Goal: Find specific page/section: Find specific page/section

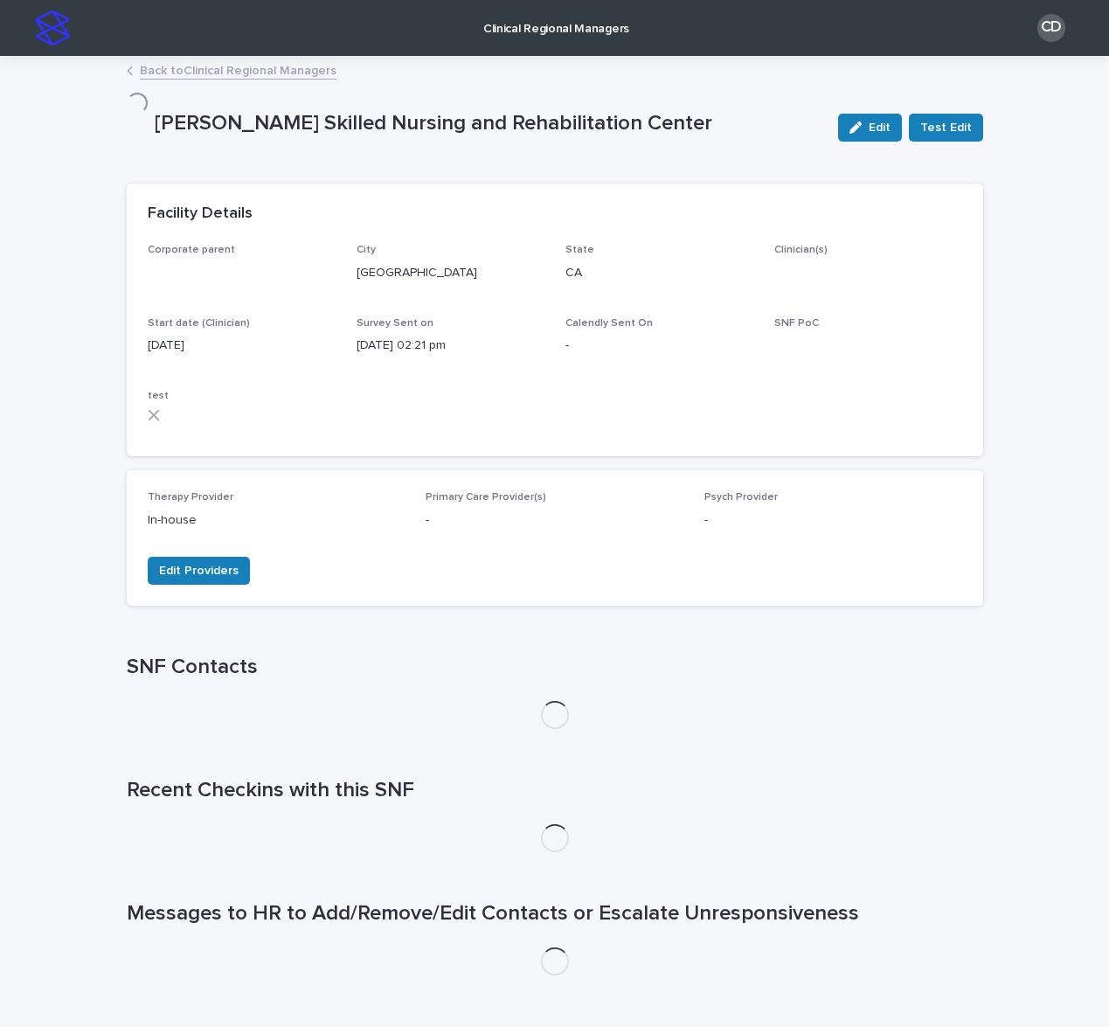
click at [53, 38] on img at bounding box center [52, 27] width 35 height 35
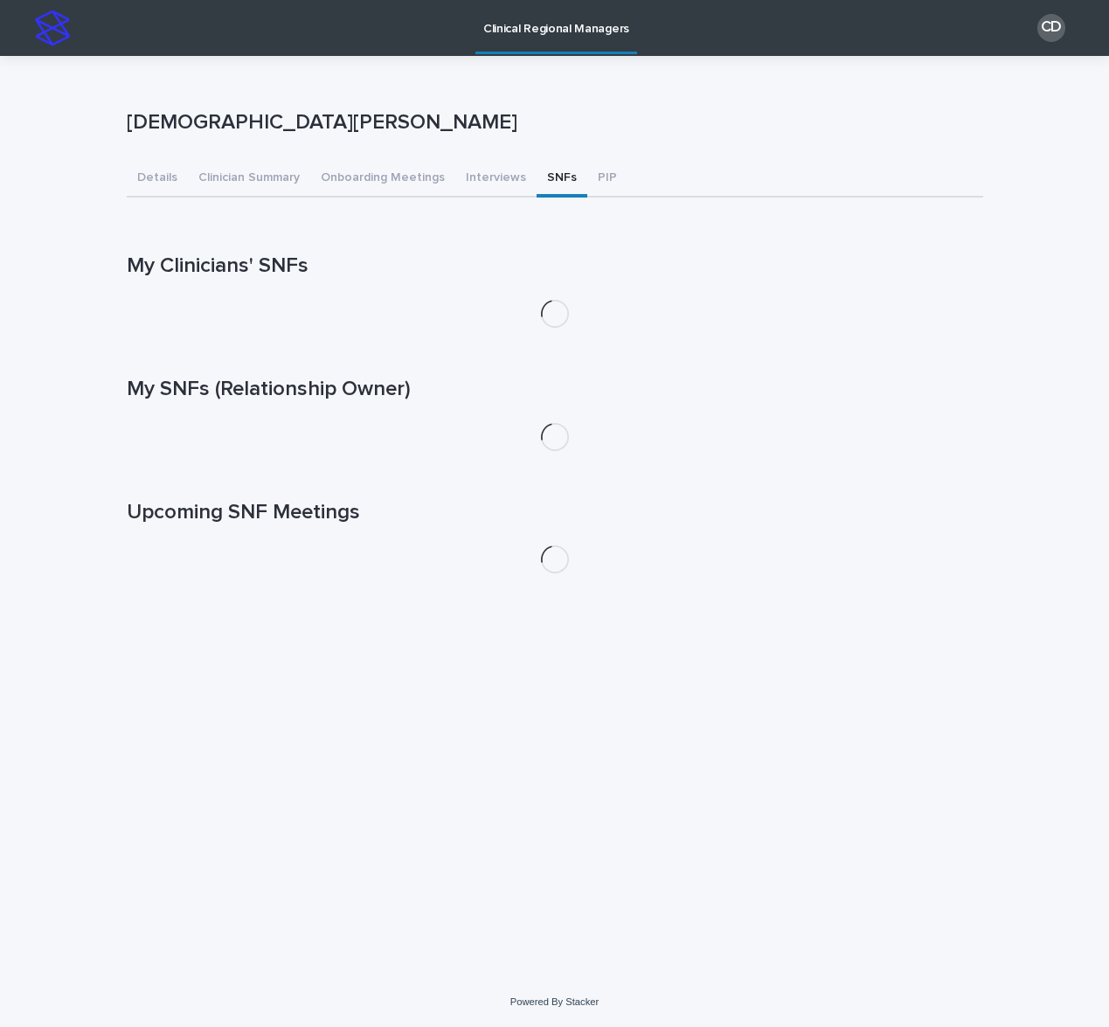
click at [540, 171] on button "SNFs" at bounding box center [561, 179] width 51 height 37
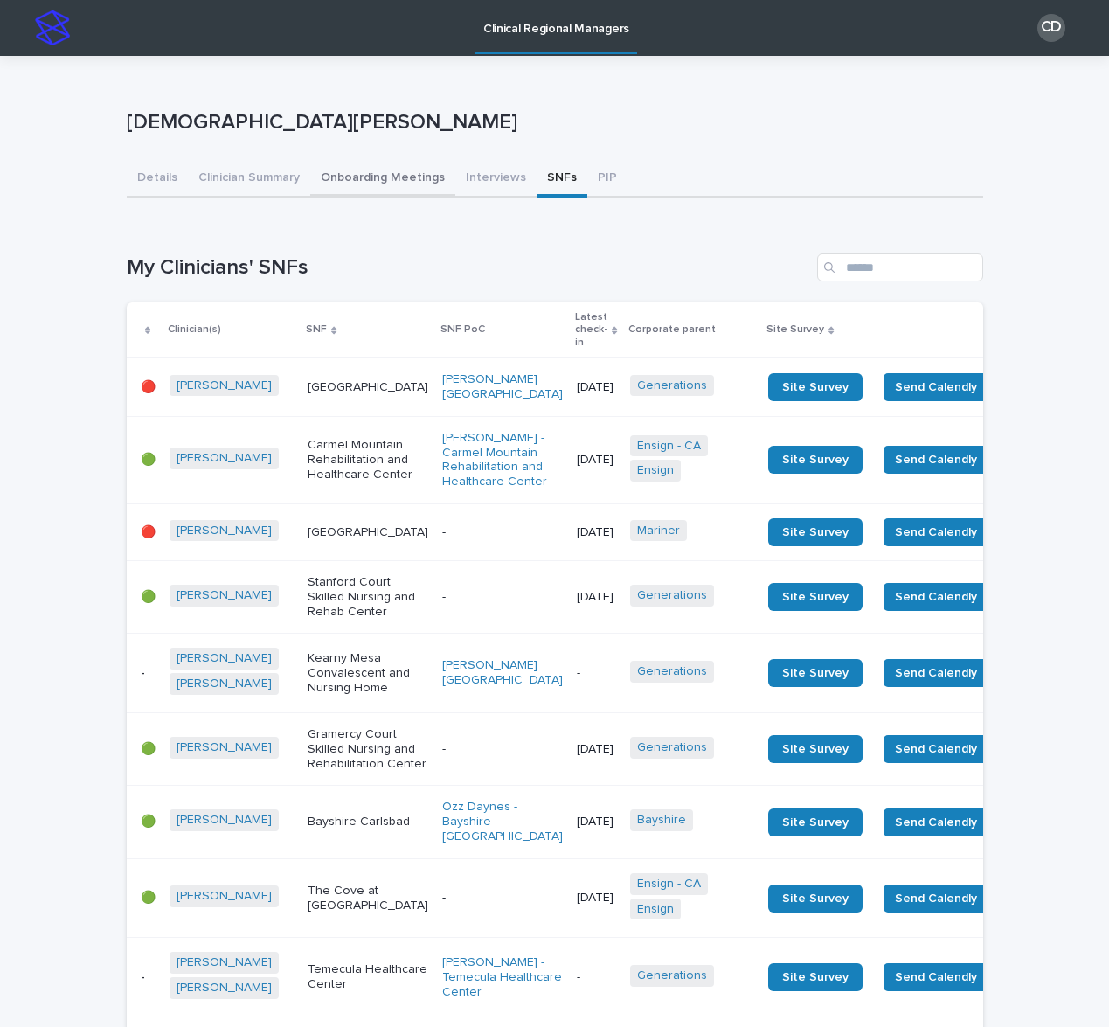
click at [365, 176] on button "Onboarding Meetings" at bounding box center [382, 179] width 145 height 37
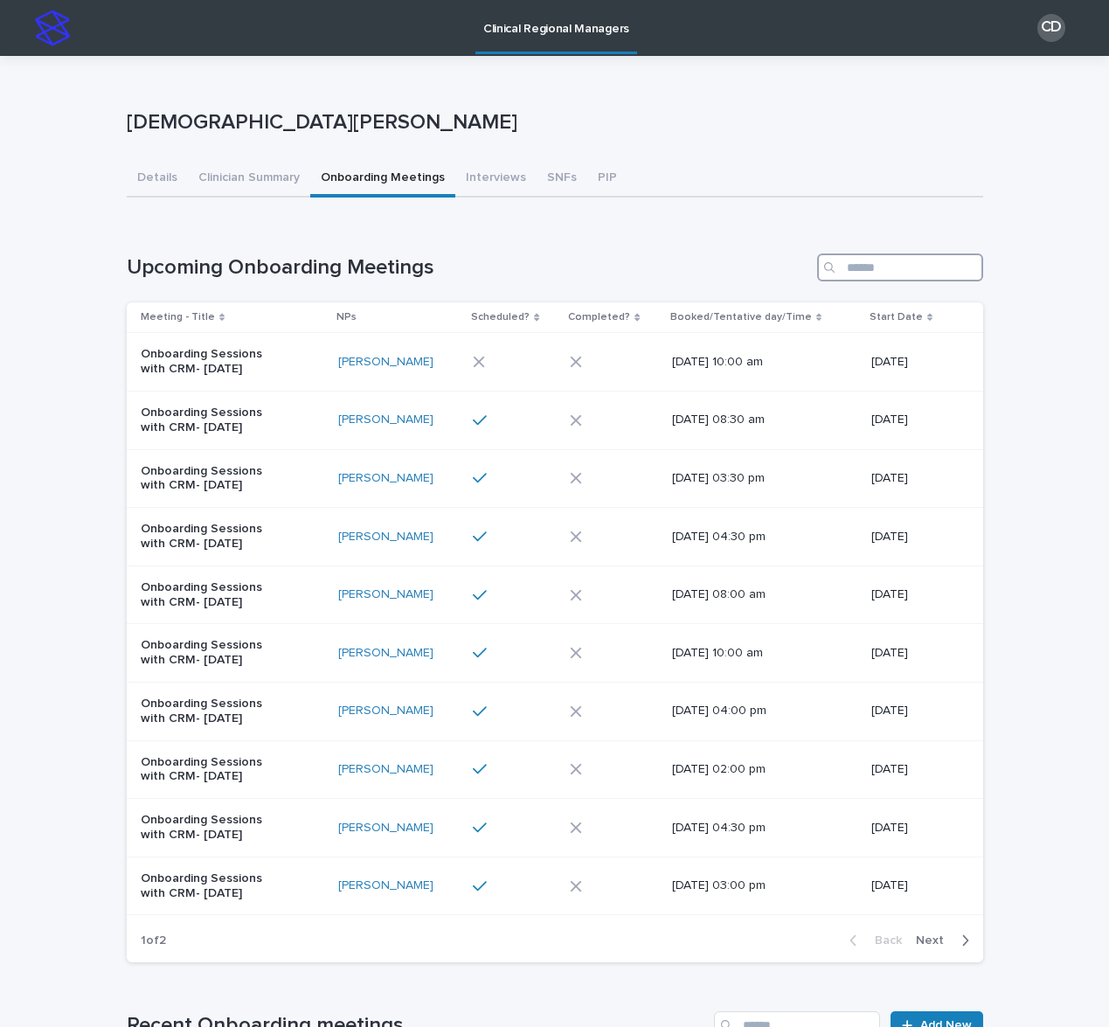
click at [872, 272] on input "Search" at bounding box center [900, 267] width 166 height 28
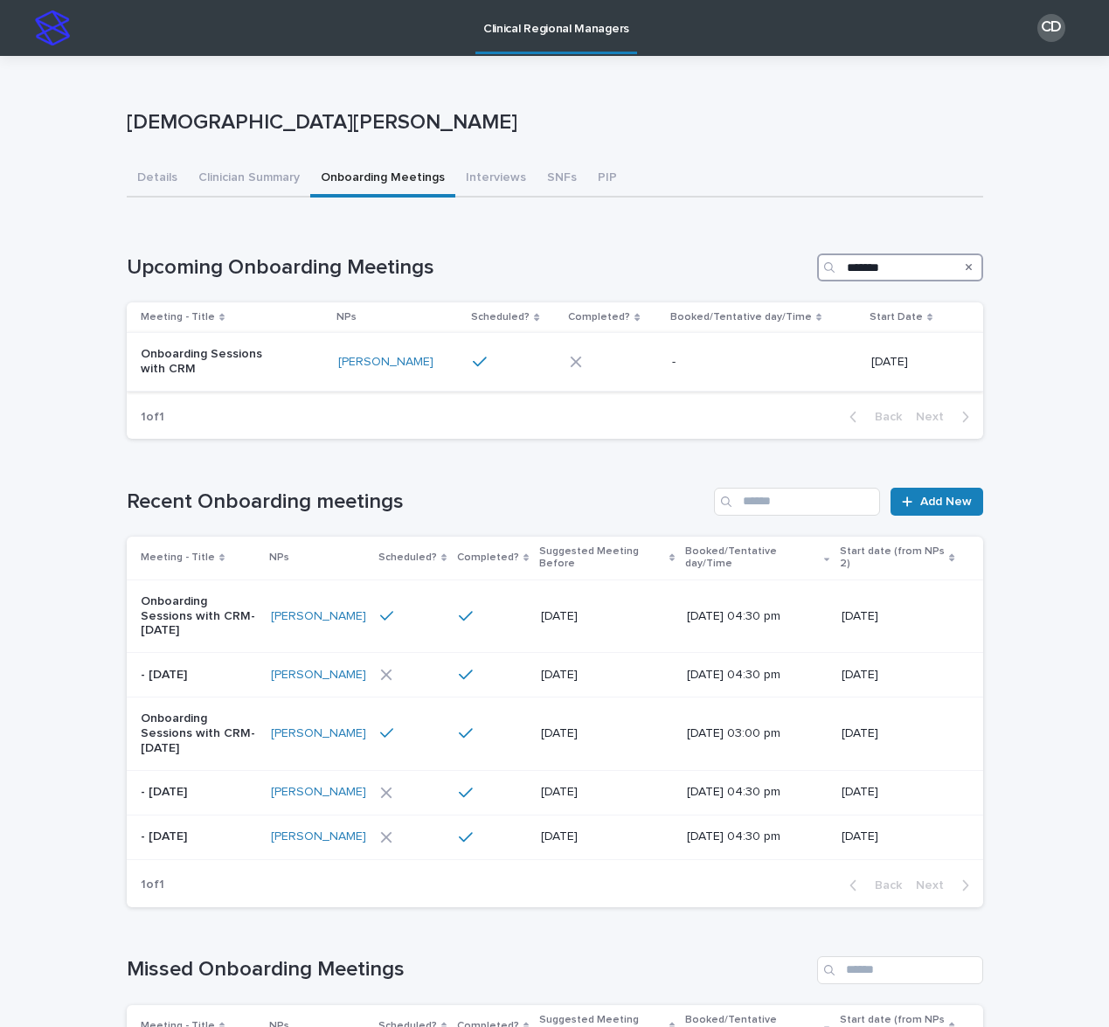
type input "*******"
click at [665, 371] on td "-" at bounding box center [764, 362] width 199 height 59
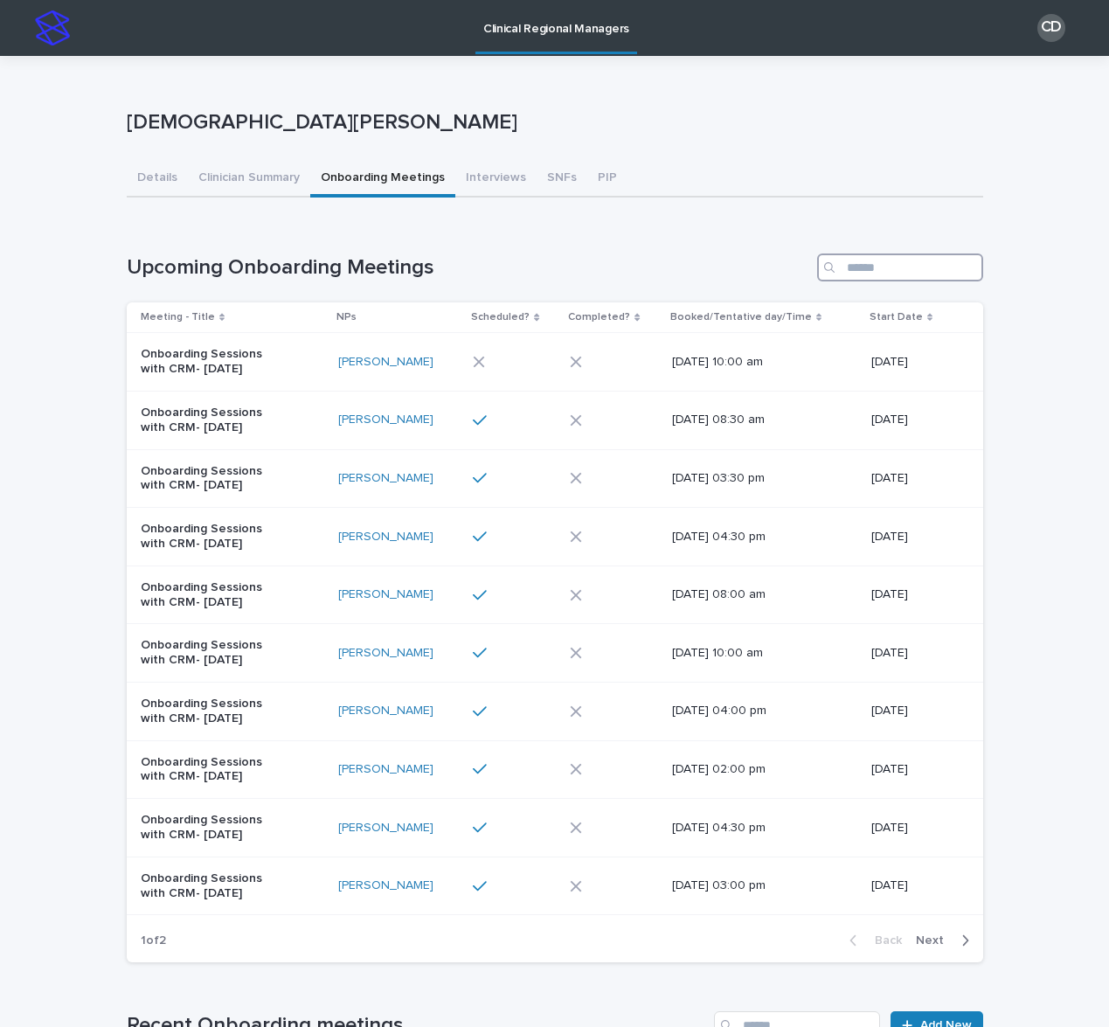
click at [935, 265] on input "Search" at bounding box center [900, 267] width 166 height 28
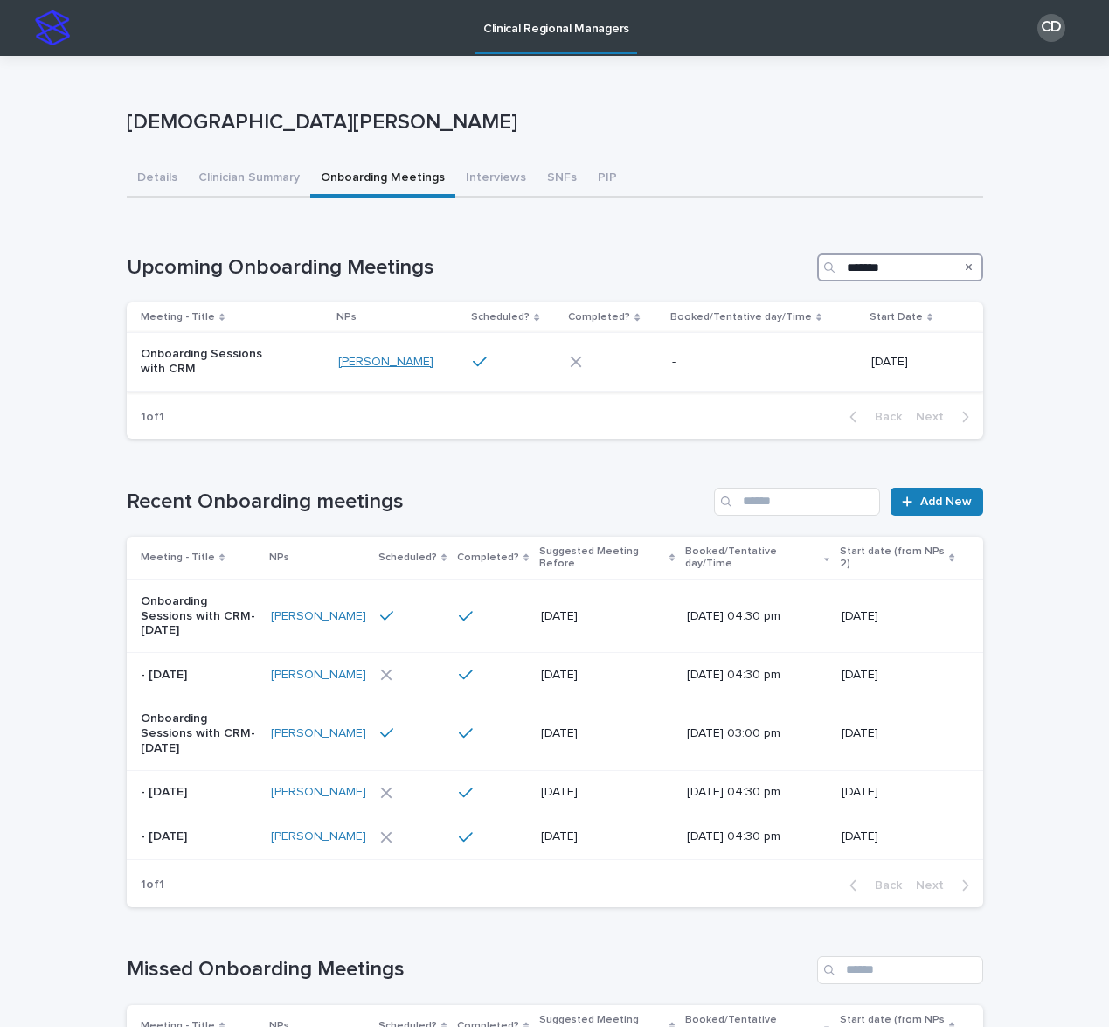
type input "*******"
click at [403, 363] on link "[PERSON_NAME]" at bounding box center [385, 362] width 95 height 15
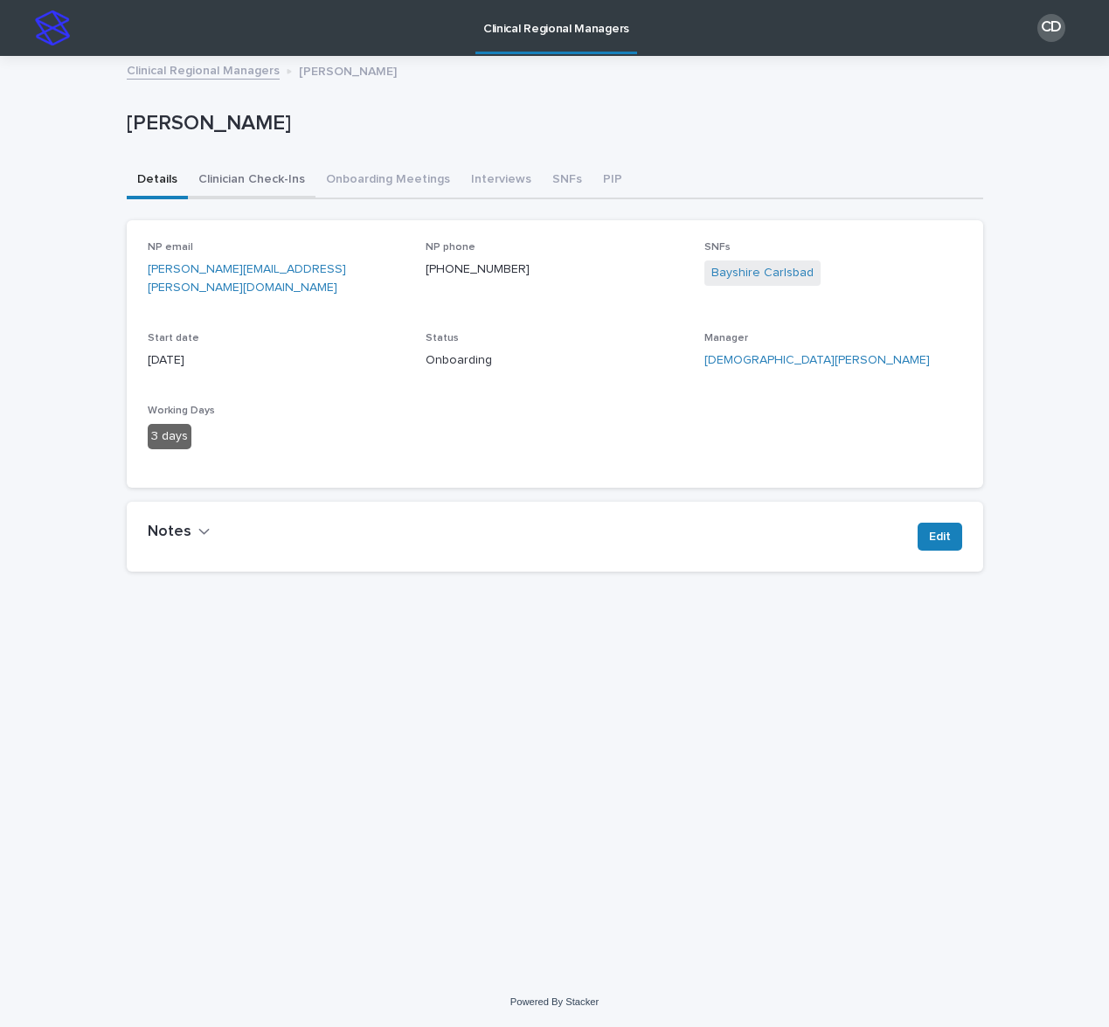
click at [252, 177] on button "Clinician Check-Ins" at bounding box center [252, 180] width 128 height 37
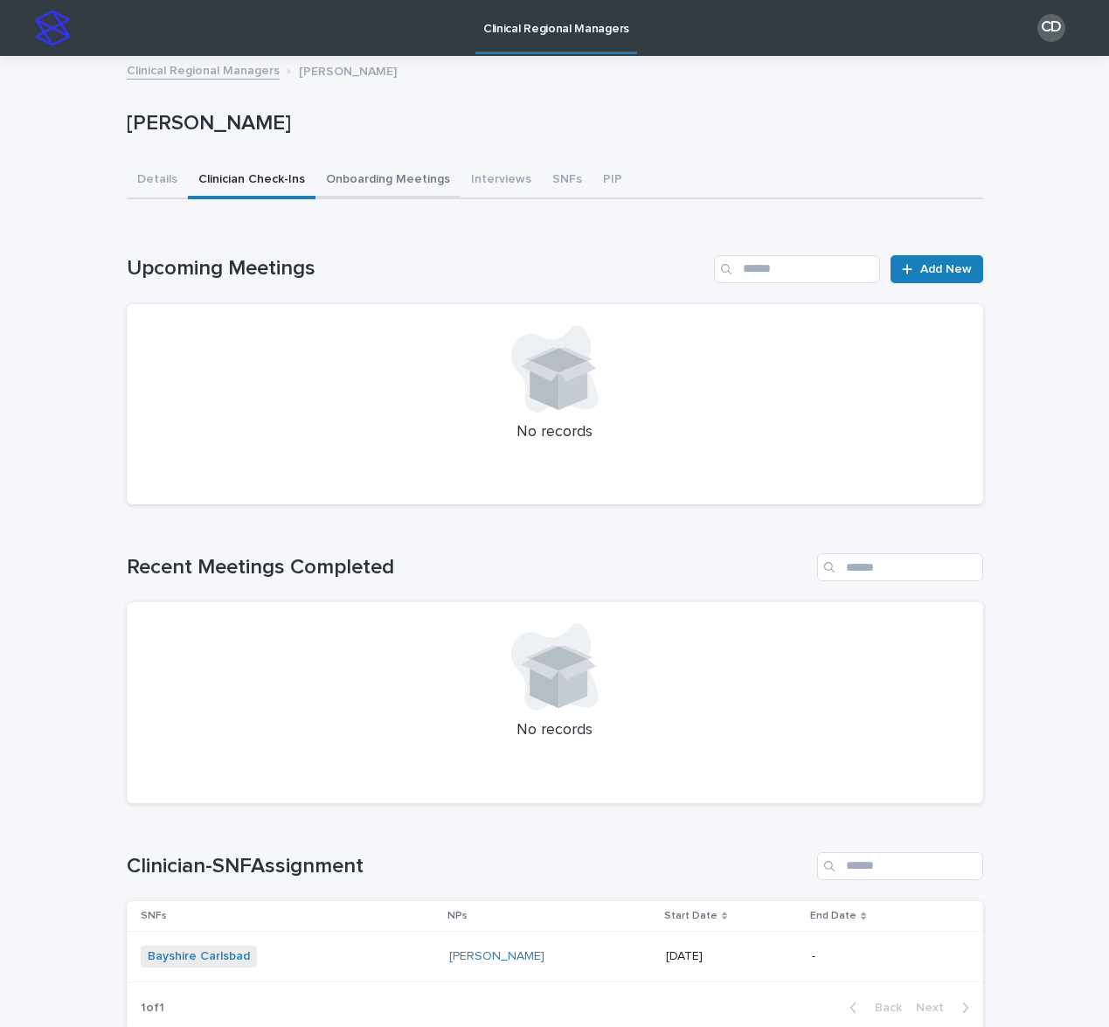
click at [361, 179] on button "Onboarding Meetings" at bounding box center [387, 180] width 145 height 37
